Goal: Information Seeking & Learning: Learn about a topic

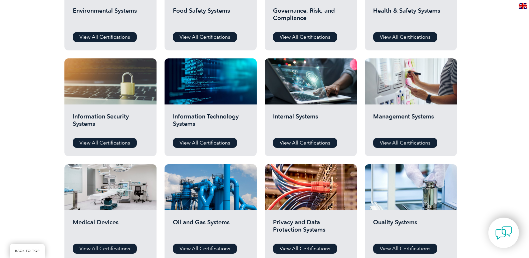
scroll to position [334, 0]
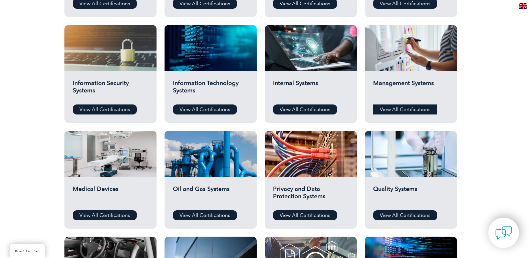
click at [400, 107] on link "View All Certifications" at bounding box center [405, 109] width 64 height 10
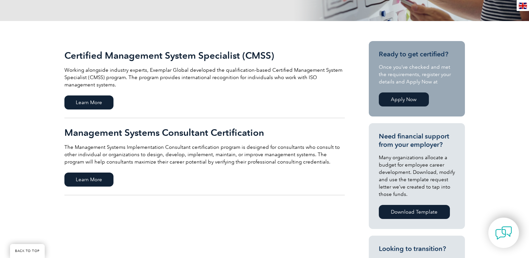
scroll to position [151, 0]
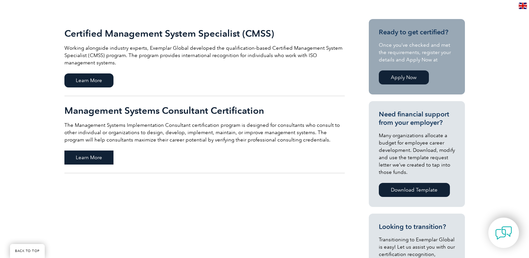
click at [88, 162] on span "Learn More" at bounding box center [88, 157] width 49 height 14
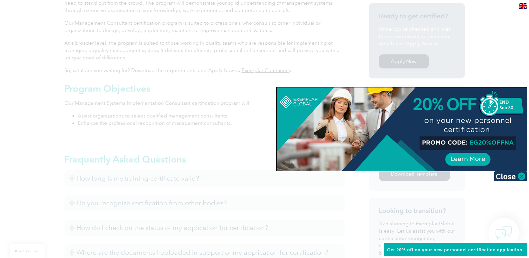
scroll to position [248, 0]
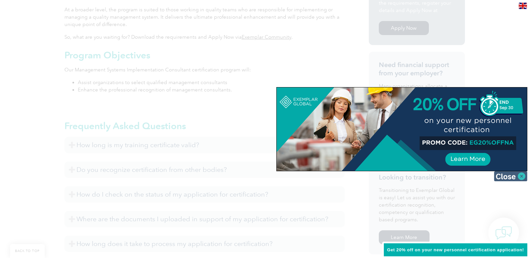
click at [524, 178] on img at bounding box center [510, 176] width 33 height 10
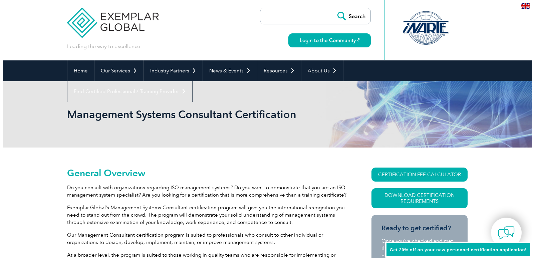
scroll to position [0, 0]
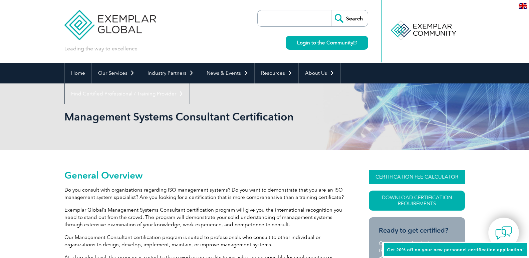
click at [444, 177] on link "CERTIFICATION FEE CALCULATOR" at bounding box center [417, 177] width 96 height 14
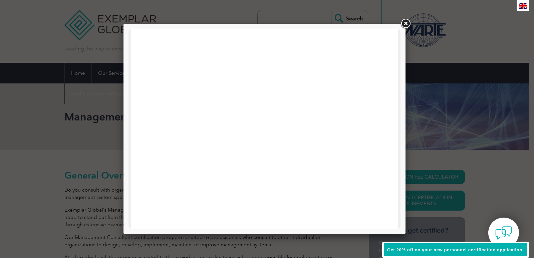
click at [407, 26] on link at bounding box center [405, 24] width 12 height 12
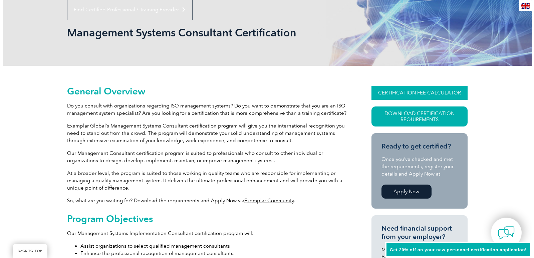
scroll to position [67, 0]
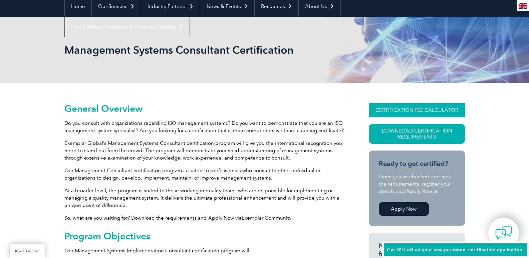
click at [413, 112] on link "CERTIFICATION FEE CALCULATOR" at bounding box center [417, 110] width 96 height 14
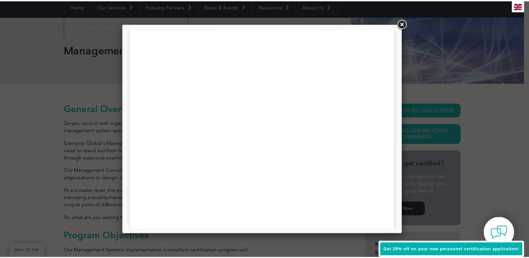
scroll to position [318, 0]
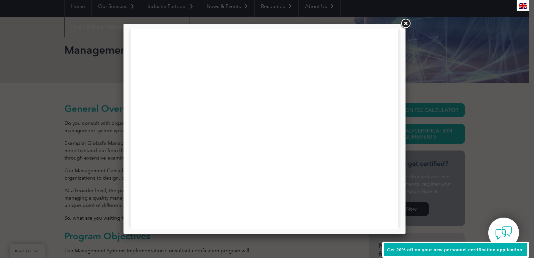
click at [402, 22] on link at bounding box center [405, 24] width 12 height 12
